Goal: Use online tool/utility: Utilize a website feature to perform a specific function

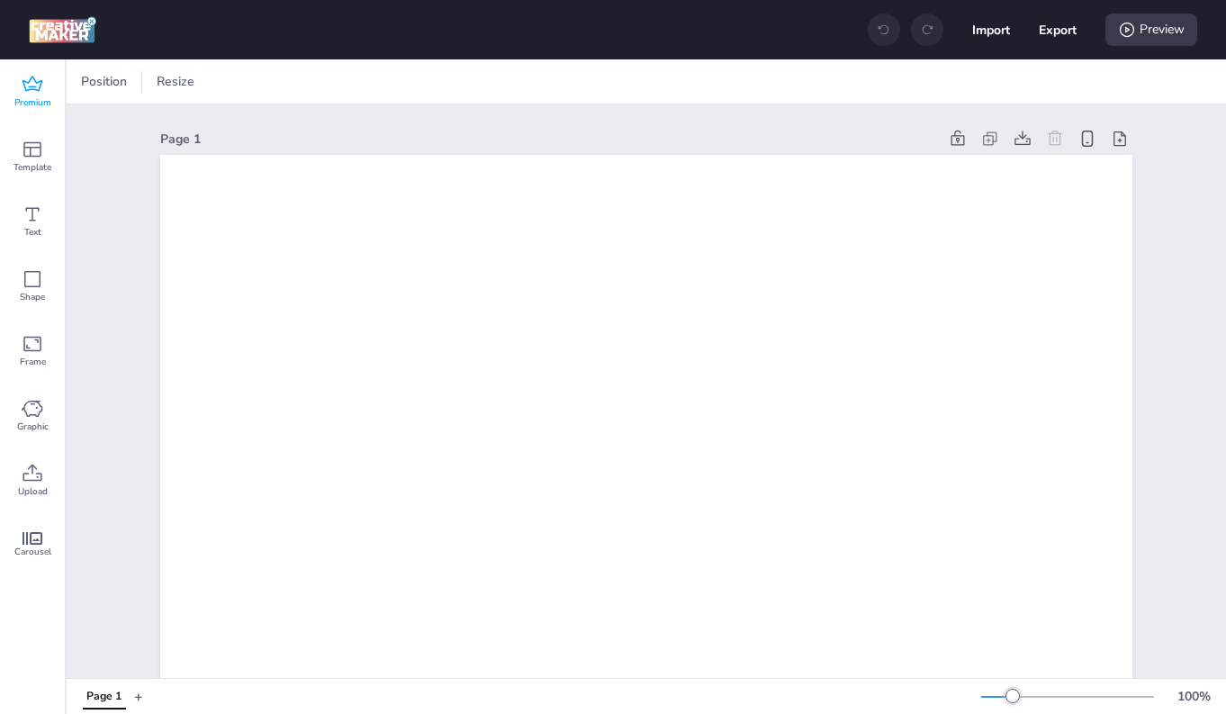
click at [32, 93] on icon at bounding box center [33, 85] width 22 height 22
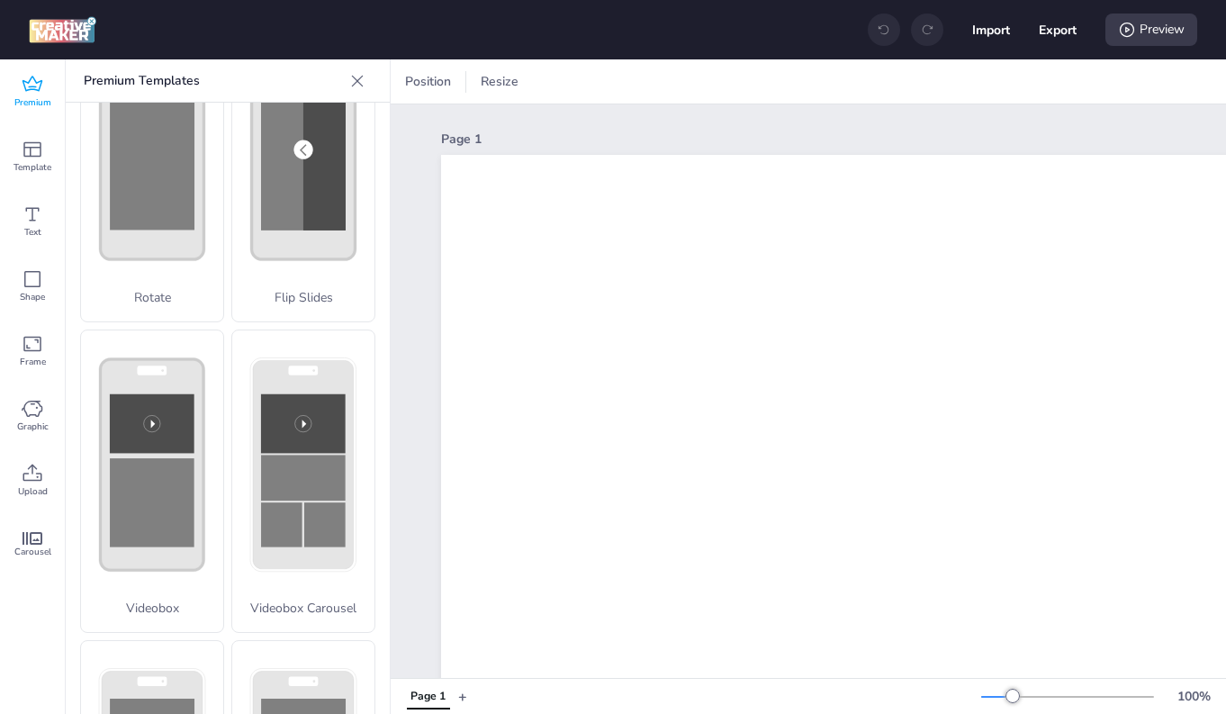
scroll to position [604, 0]
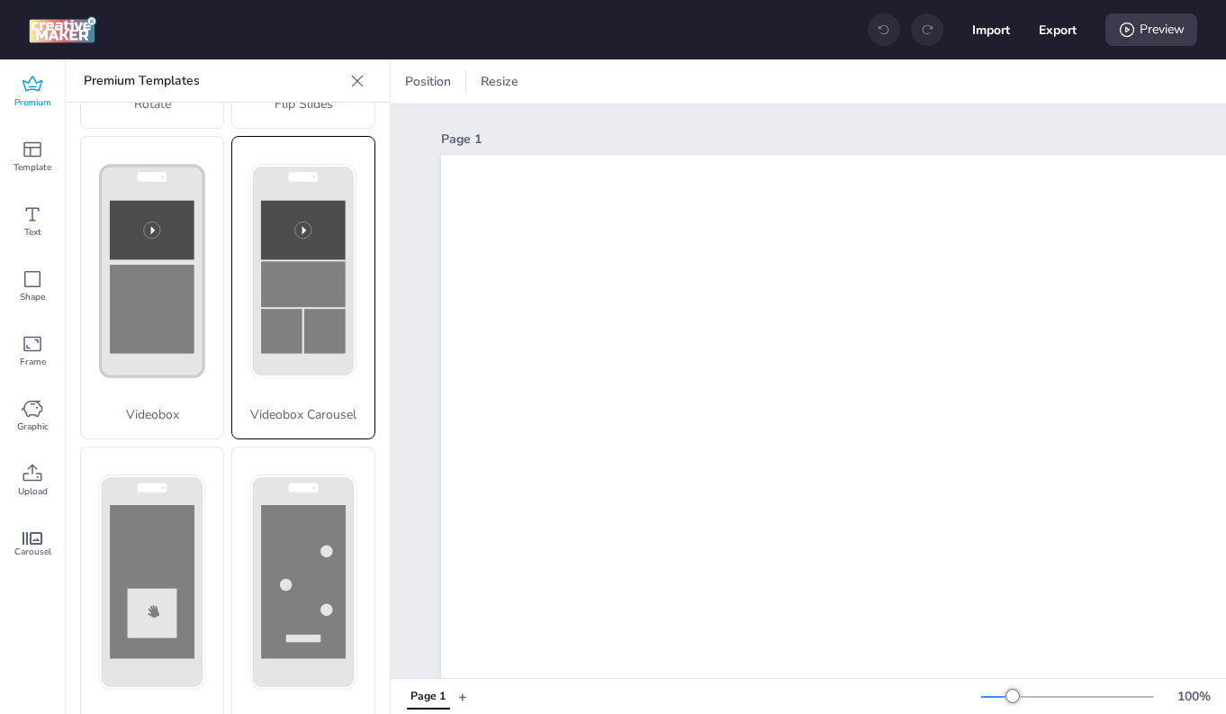
click at [310, 346] on icon at bounding box center [303, 271] width 142 height 269
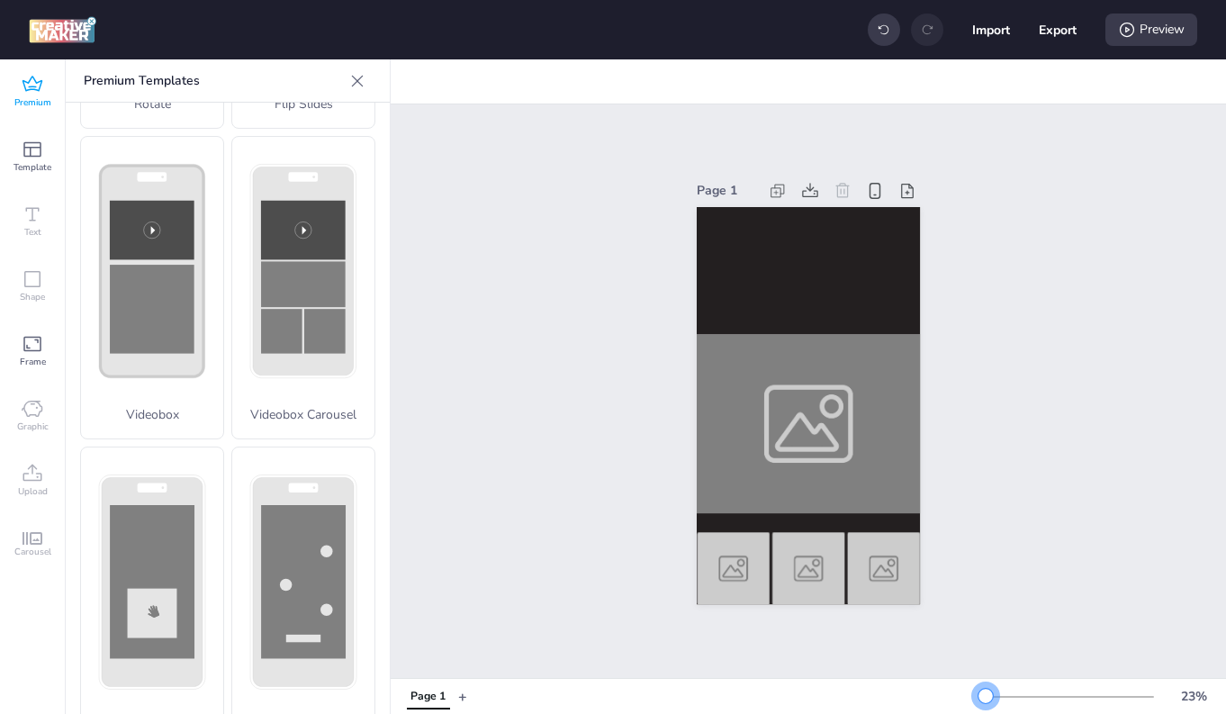
drag, startPoint x: 1014, startPoint y: 698, endPoint x: 986, endPoint y: 699, distance: 28.9
click at [986, 699] on div at bounding box center [985, 696] width 14 height 14
click at [778, 240] on video at bounding box center [808, 270] width 223 height 126
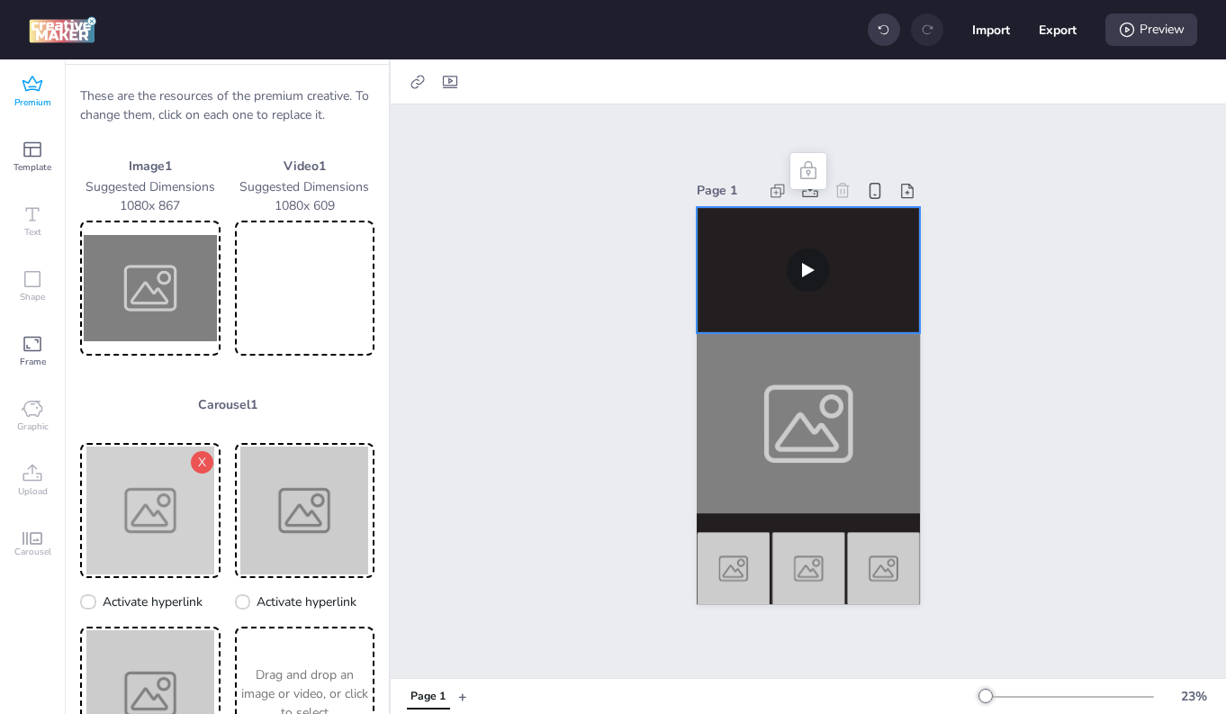
scroll to position [23, 0]
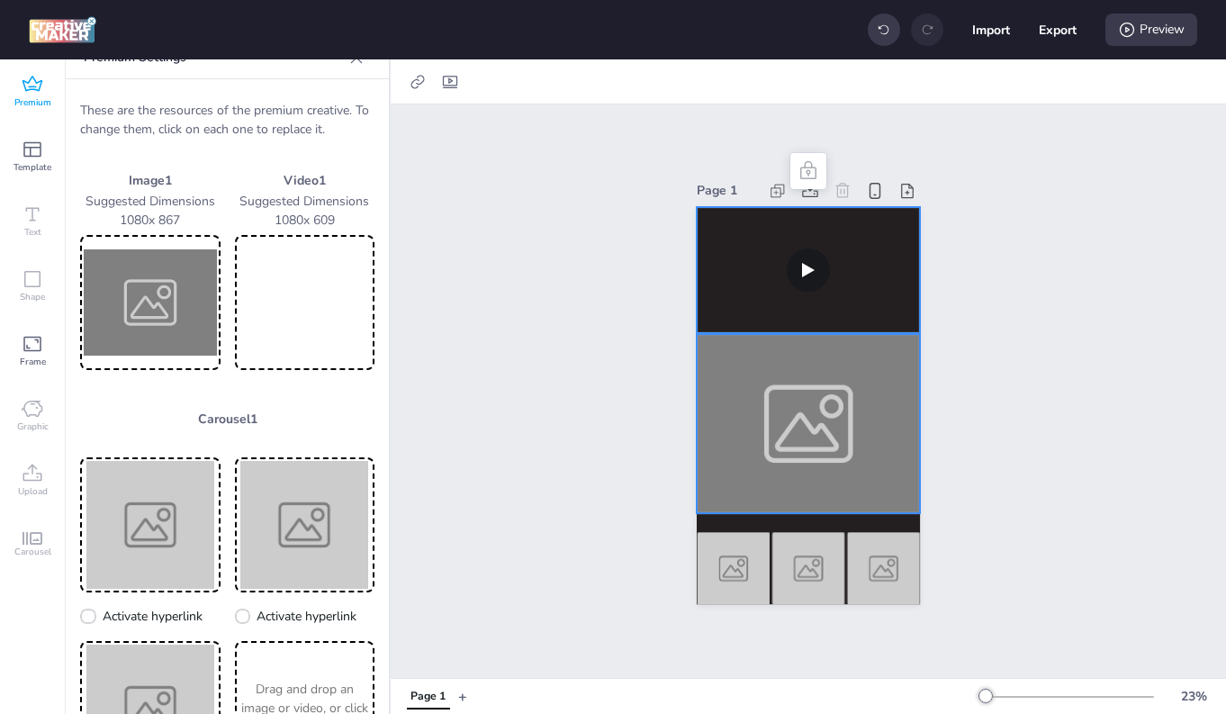
click at [797, 413] on div at bounding box center [808, 423] width 223 height 179
click at [535, 303] on div "Page 1" at bounding box center [808, 390] width 835 height 573
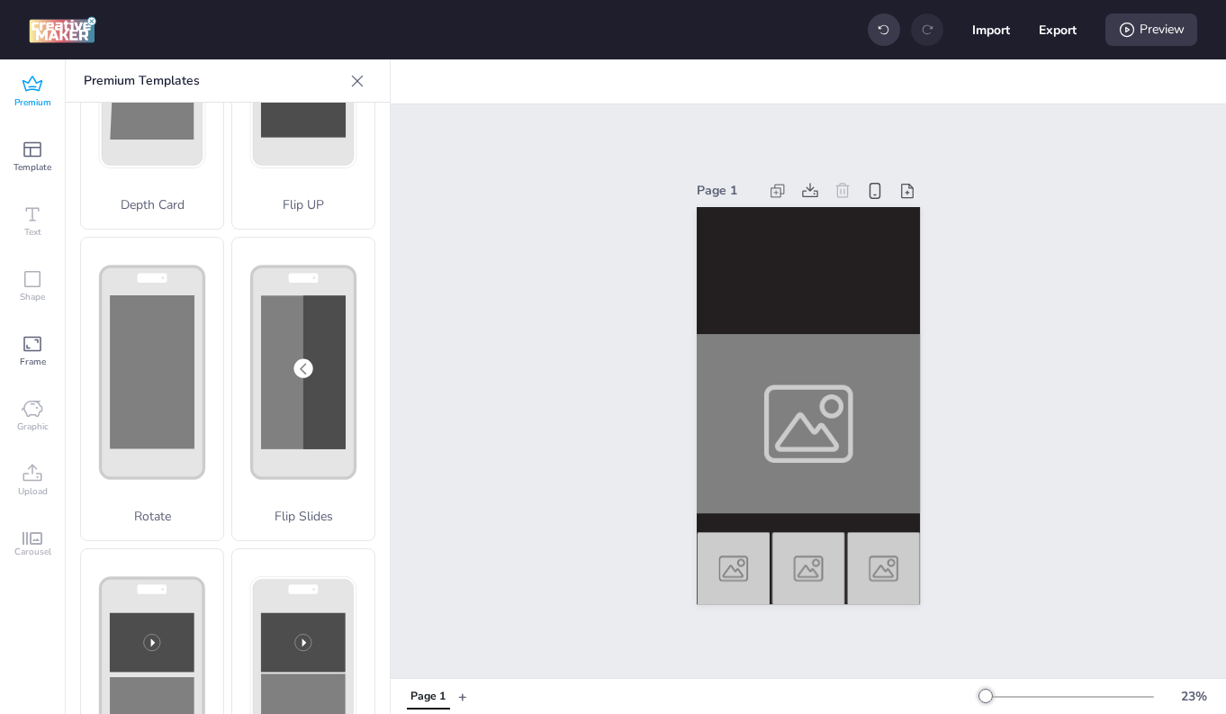
scroll to position [0, 0]
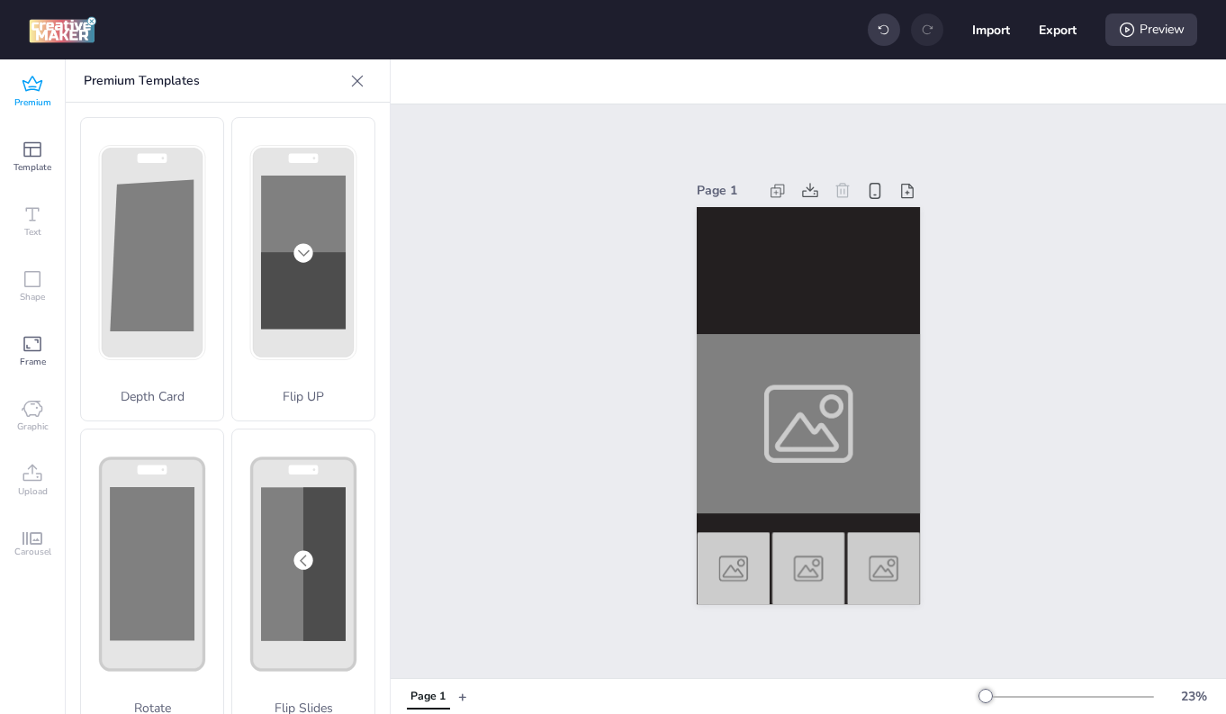
click at [517, 196] on div "Page 1" at bounding box center [808, 390] width 835 height 573
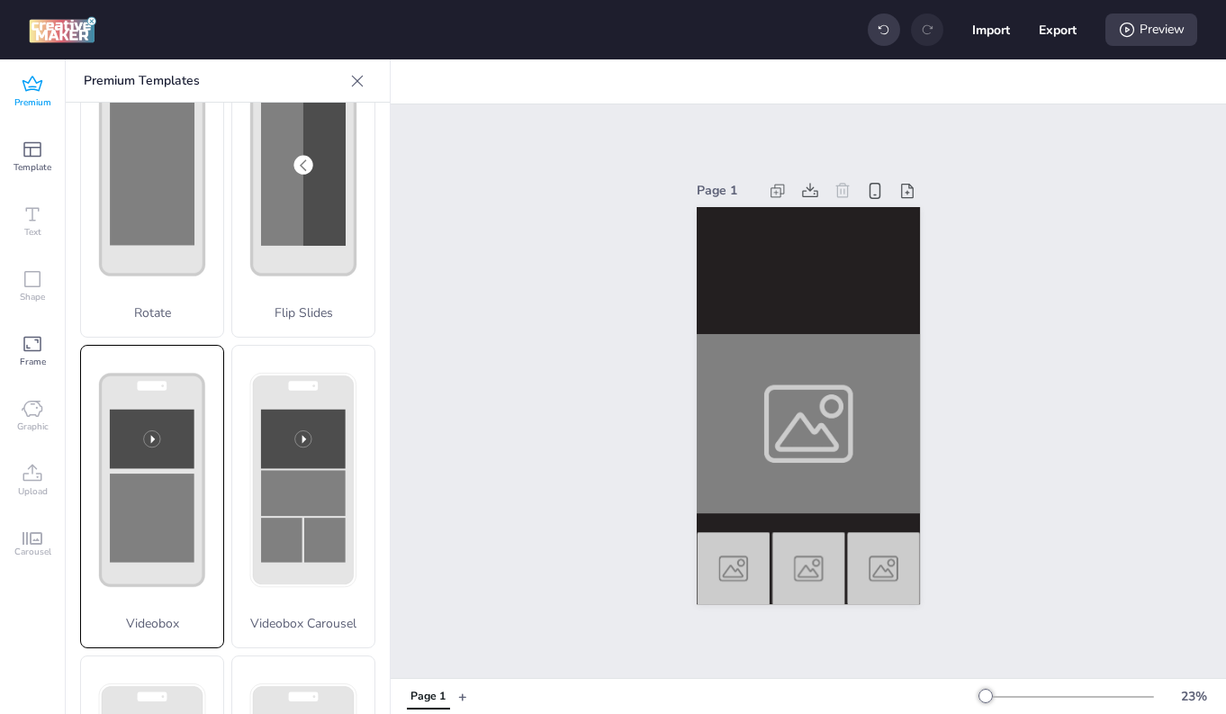
scroll to position [368, 0]
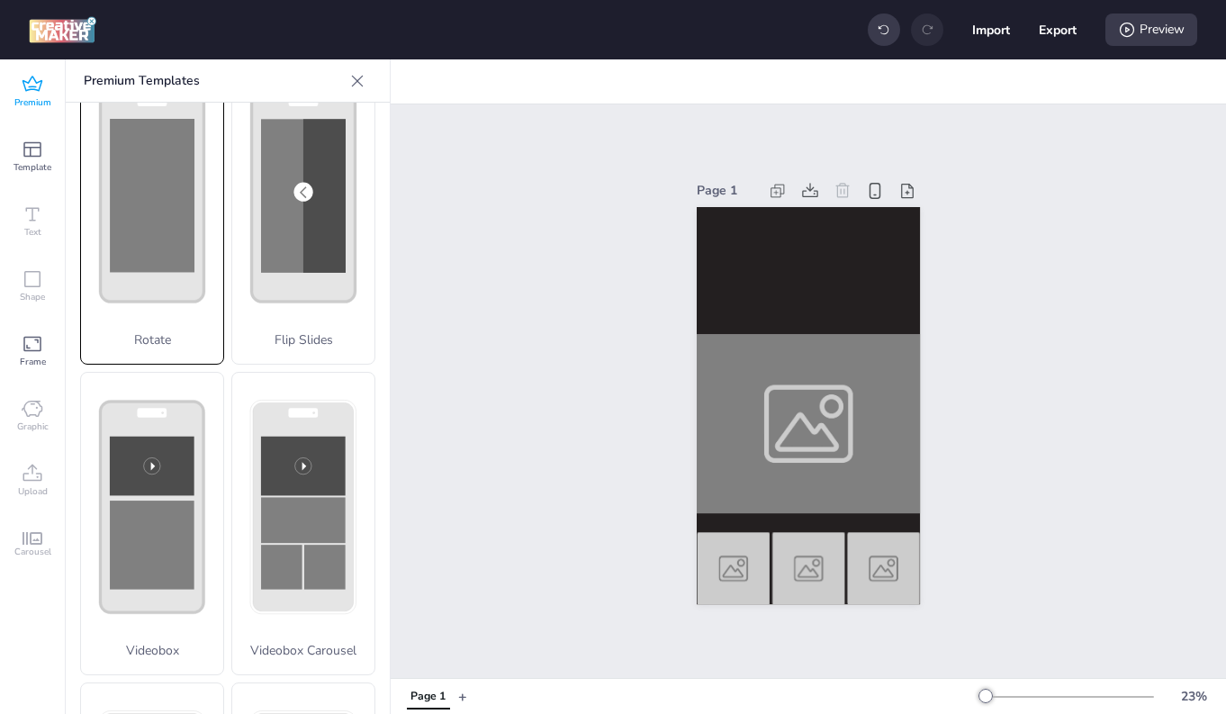
click at [159, 263] on div "Rotate" at bounding box center [152, 212] width 144 height 304
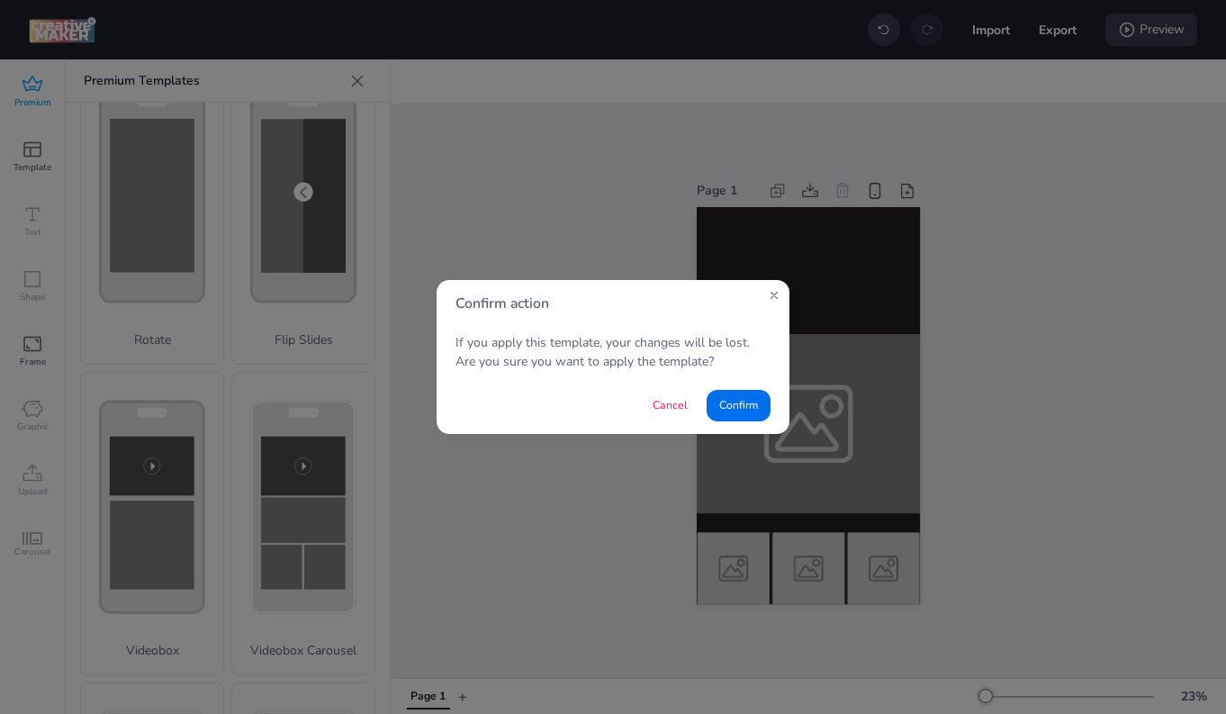
click at [744, 415] on button "Confirm" at bounding box center [739, 406] width 64 height 32
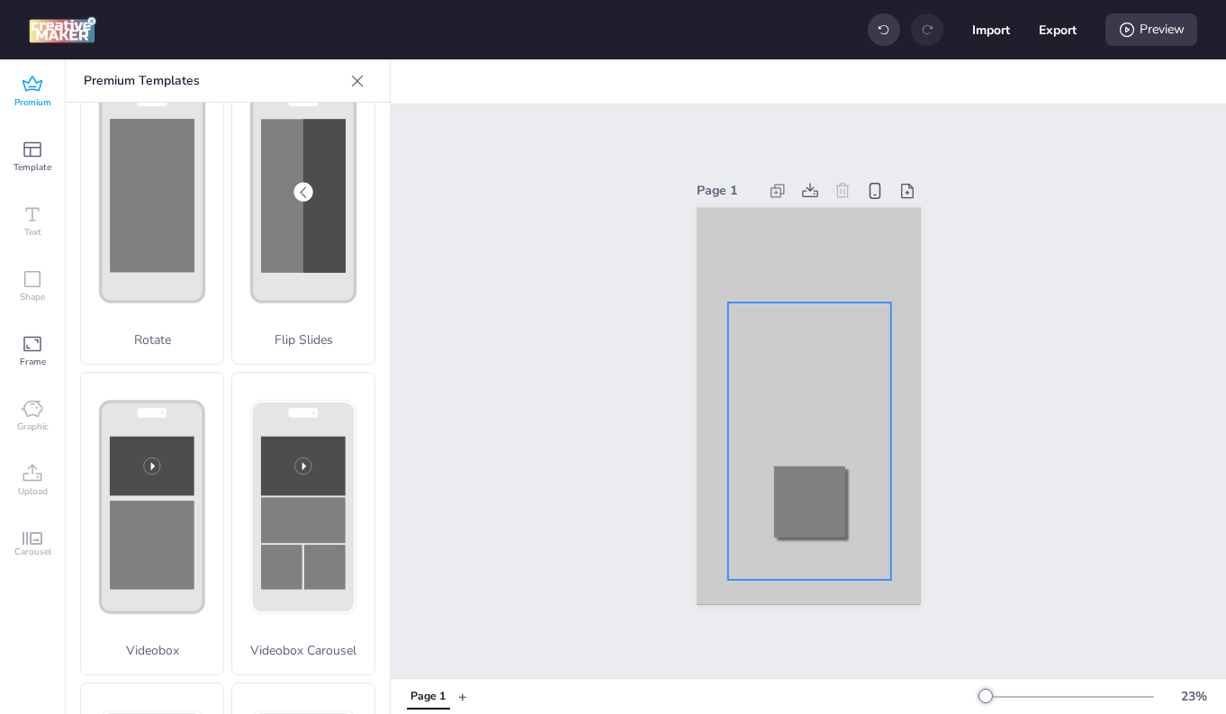
click at [778, 482] on div at bounding box center [809, 440] width 163 height 277
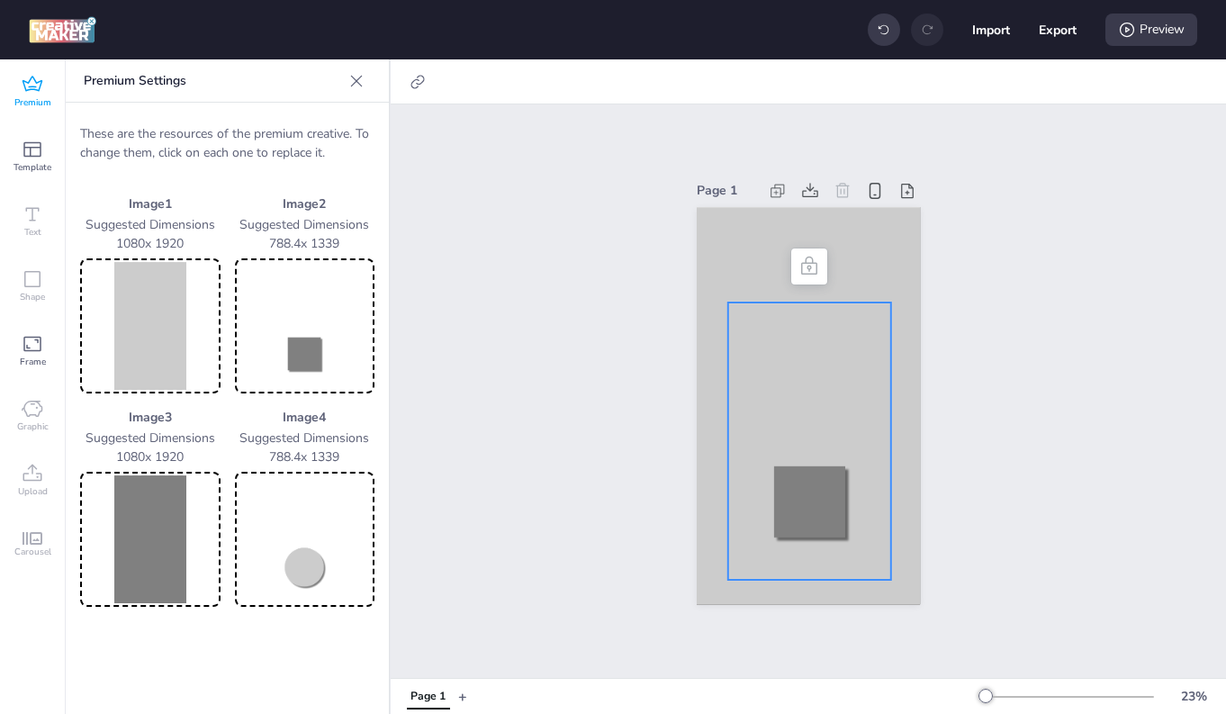
drag, startPoint x: 267, startPoint y: 458, endPoint x: 351, endPoint y: 455, distance: 83.8
click at [351, 455] on p "788.4 x 1339" at bounding box center [305, 456] width 140 height 19
